Goal: Manage account settings

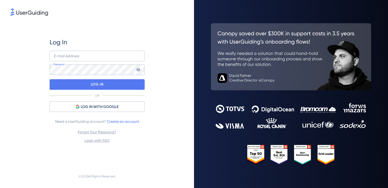
click at [138, 56] on keeper-lock "Open Keeper Popup" at bounding box center [137, 56] width 6 height 6
type input "[PERSON_NAME][EMAIL_ADDRESS][DOMAIN_NAME]"
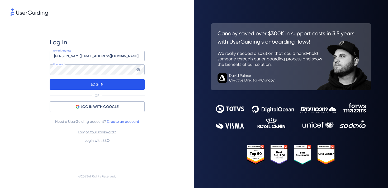
click at [100, 86] on p "LOG IN" at bounding box center [97, 84] width 12 height 8
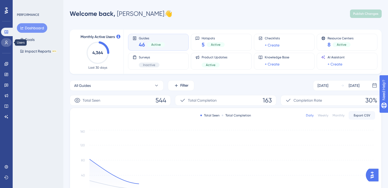
click at [4, 40] on icon at bounding box center [6, 42] width 4 height 4
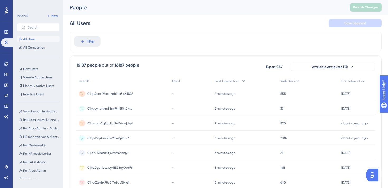
click at [133, 94] on div "01hp4cms19axdzeh9ta5x2d826 01hp4cms19axdzeh9ta5x2d826" at bounding box center [122, 93] width 93 height 15
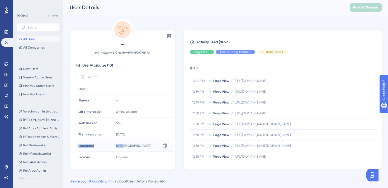
drag, startPoint x: 77, startPoint y: 145, endPoint x: 128, endPoint y: 145, distance: 50.7
click at [128, 145] on tr "Language Language nl-NL Copy nl-[GEOGRAPHIC_DATA]" at bounding box center [124, 145] width 97 height 11
click at [6, 64] on icon at bounding box center [6, 64] width 4 height 4
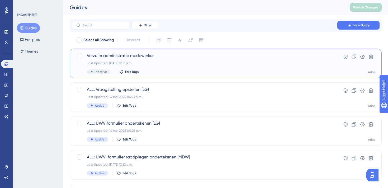
click at [154, 58] on span "Verzuim administratie medewerker" at bounding box center [204, 56] width 235 height 6
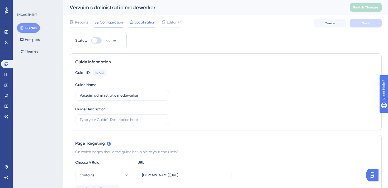
click at [149, 24] on span "Localization" at bounding box center [145, 22] width 21 height 6
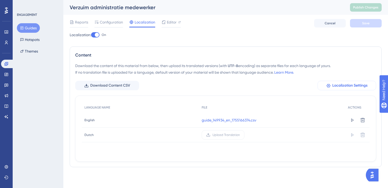
click at [330, 81] on button "Localization Settings" at bounding box center [347, 86] width 59 height 10
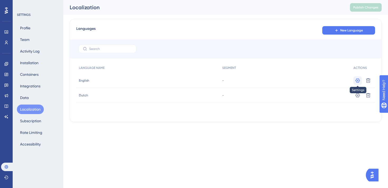
click at [359, 81] on icon at bounding box center [358, 80] width 4 height 4
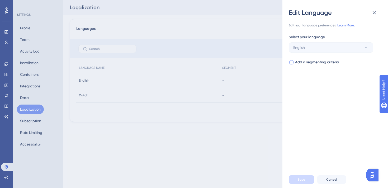
click at [293, 62] on div at bounding box center [291, 62] width 4 height 4
checkbox input "true"
click at [320, 83] on span "Select your segment" at bounding box center [310, 83] width 34 height 6
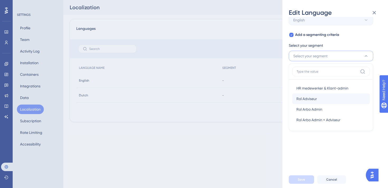
scroll to position [26, 0]
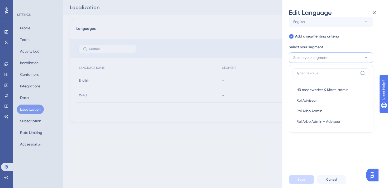
click at [320, 59] on span "Select your segment" at bounding box center [310, 57] width 34 height 6
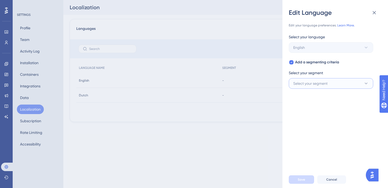
scroll to position [0, 0]
click at [318, 83] on span "Select your segment" at bounding box center [310, 83] width 34 height 6
type input "l"
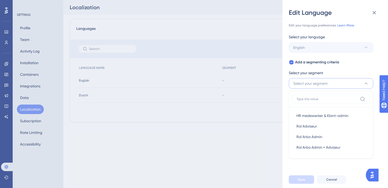
click at [262, 143] on div "Edit Language Edit your language preferences. Learn More. Select your language …" at bounding box center [194, 94] width 388 height 188
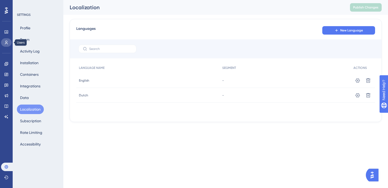
click at [8, 41] on icon at bounding box center [6, 42] width 4 height 4
